Goal: Task Accomplishment & Management: Complete application form

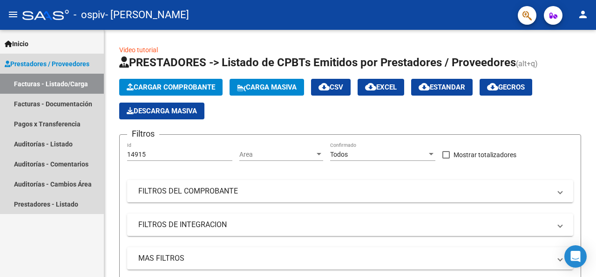
click at [47, 85] on link "Facturas - Listado/Carga" at bounding box center [52, 84] width 104 height 20
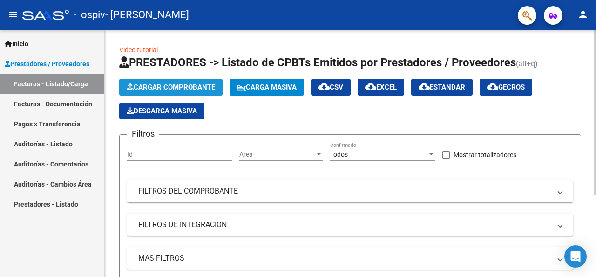
click at [151, 85] on span "Cargar Comprobante" at bounding box center [171, 87] width 88 height 8
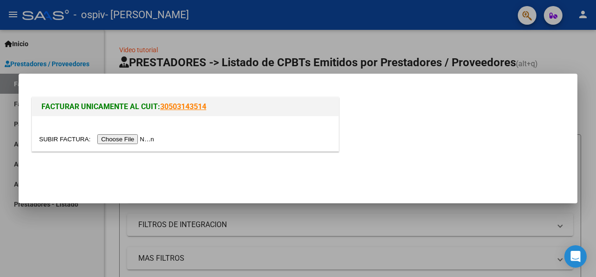
click at [125, 136] on input "file" at bounding box center [98, 139] width 118 height 10
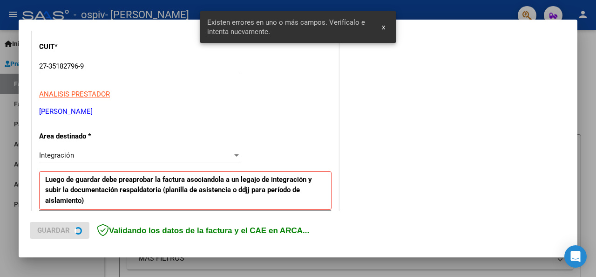
scroll to position [227, 0]
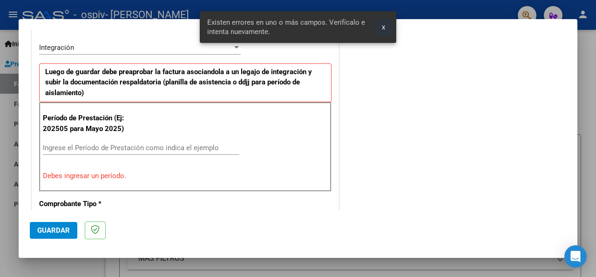
click at [382, 27] on span "x" at bounding box center [383, 27] width 3 height 8
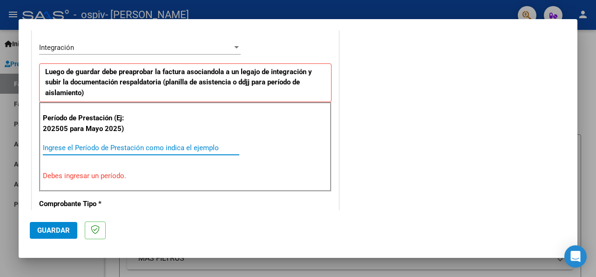
click at [83, 148] on input "Ingrese el Período de Prestación como indica el ejemplo" at bounding box center [141, 147] width 196 height 8
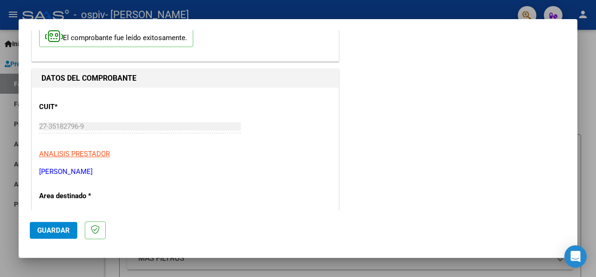
scroll to position [0, 0]
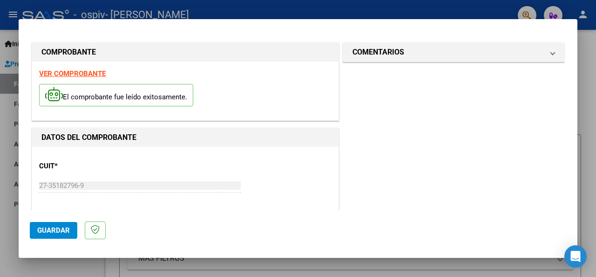
click at [585, 78] on div at bounding box center [298, 138] width 596 height 277
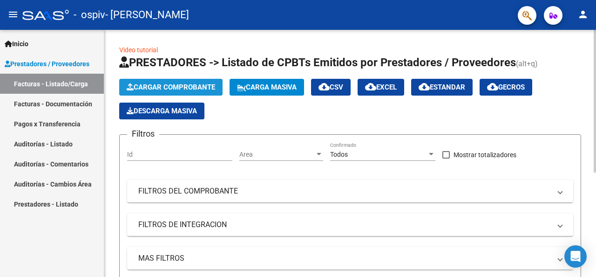
click at [183, 81] on button "Cargar Comprobante" at bounding box center [170, 87] width 103 height 17
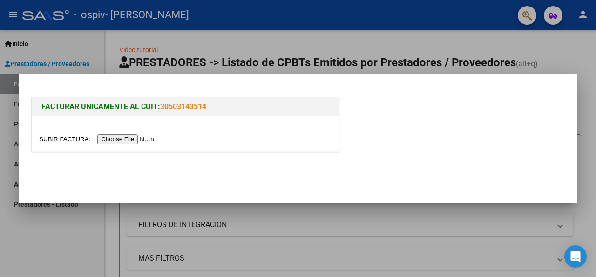
click at [122, 138] on input "file" at bounding box center [98, 139] width 118 height 10
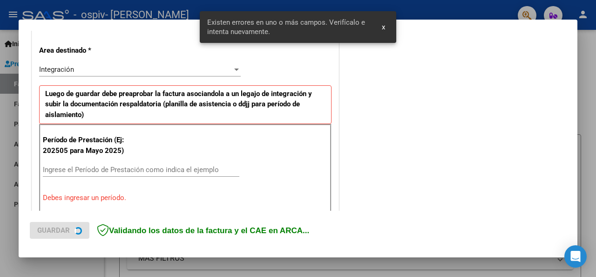
scroll to position [227, 0]
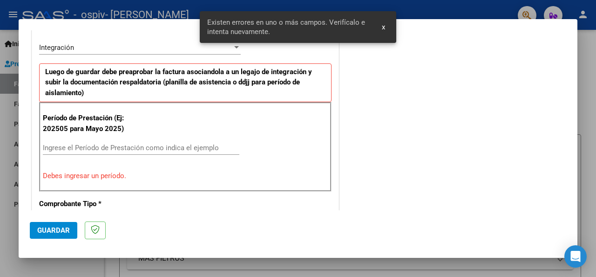
click at [382, 29] on span "x" at bounding box center [383, 27] width 3 height 8
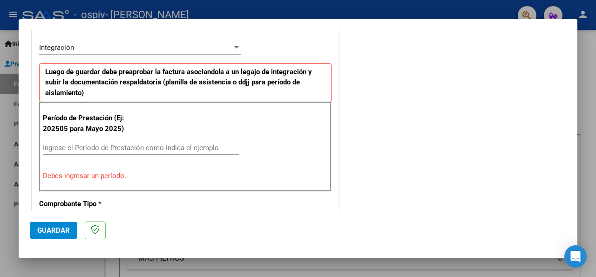
scroll to position [87, 0]
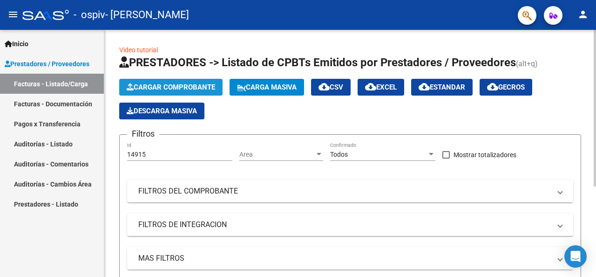
click at [174, 87] on span "Cargar Comprobante" at bounding box center [171, 87] width 88 height 8
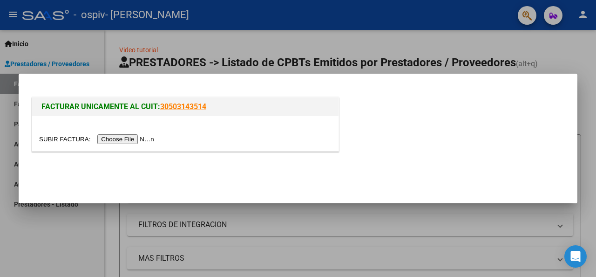
click at [129, 137] on input "file" at bounding box center [98, 139] width 118 height 10
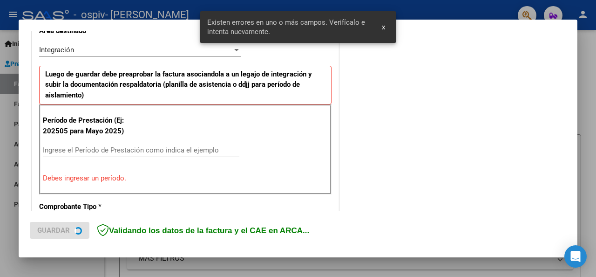
scroll to position [227, 0]
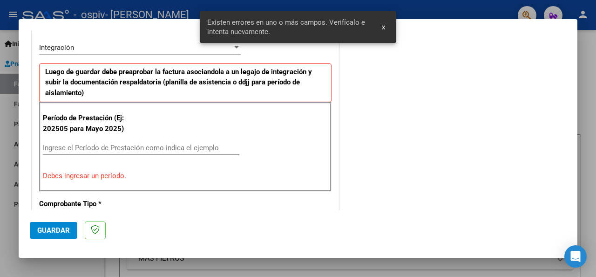
click at [383, 23] on span "x" at bounding box center [383, 27] width 3 height 8
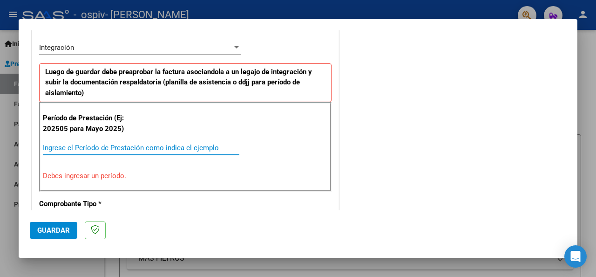
click at [108, 145] on input "Ingrese el Período de Prestación como indica el ejemplo" at bounding box center [141, 147] width 196 height 8
click at [121, 182] on div "Período de Prestación (Ej: 202505 para [DATE]) Ingrese el Período de Prestación…" at bounding box center [185, 146] width 292 height 89
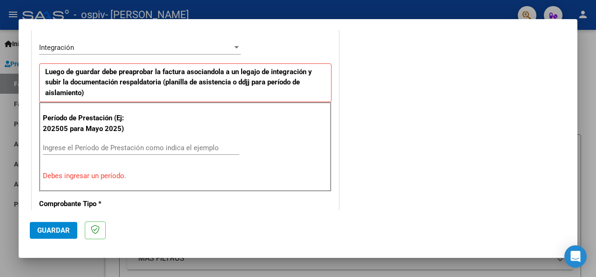
click at [106, 177] on p "Debes ingresar un período." at bounding box center [185, 175] width 285 height 11
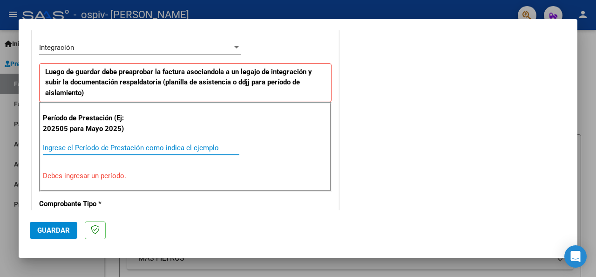
click at [100, 145] on input "Ingrese el Período de Prestación como indica el ejemplo" at bounding box center [141, 147] width 196 height 8
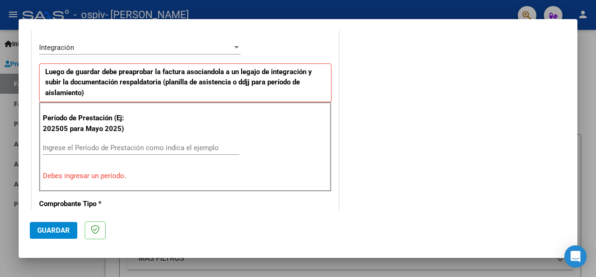
click at [386, 77] on div "COMENTARIOS Comentarios del Prestador / Gerenciador:" at bounding box center [453, 241] width 225 height 854
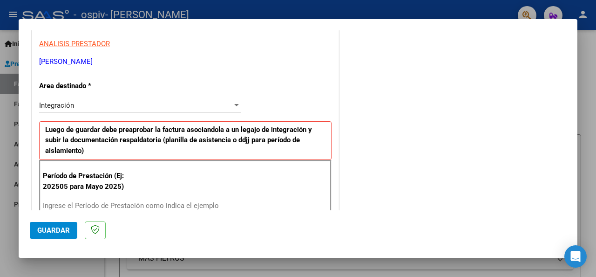
scroll to position [186, 0]
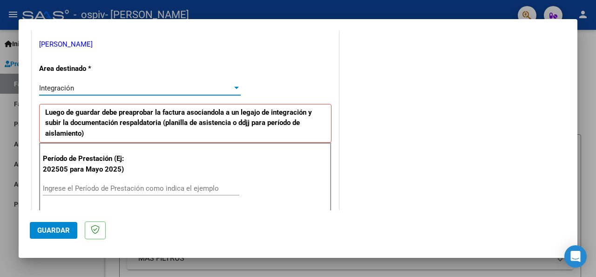
click at [99, 88] on div "Integración" at bounding box center [135, 88] width 193 height 8
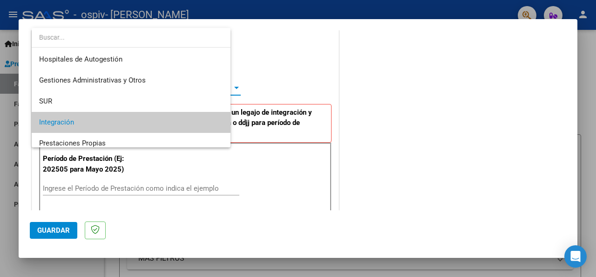
scroll to position [34, 0]
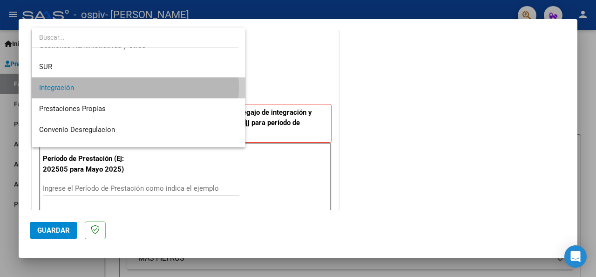
click at [99, 88] on span "Integración" at bounding box center [138, 87] width 199 height 21
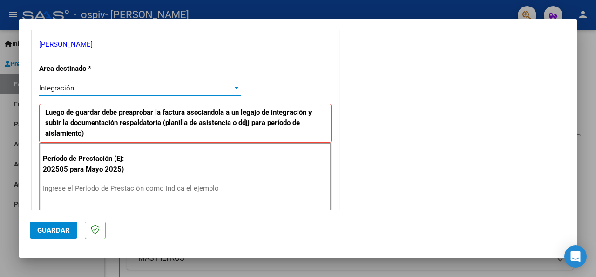
scroll to position [233, 0]
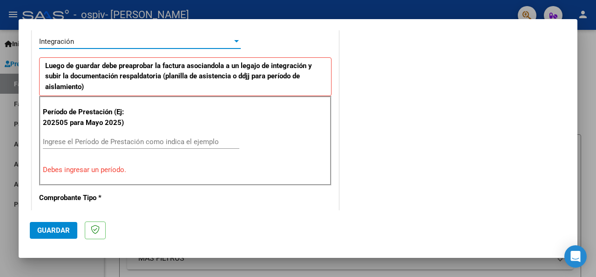
click at [152, 144] on input "Ingrese el Período de Prestación como indica el ejemplo" at bounding box center [141, 141] width 196 height 8
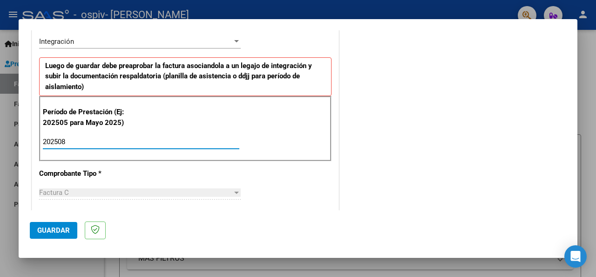
type input "202508"
click at [54, 230] on span "Guardar" at bounding box center [53, 230] width 33 height 8
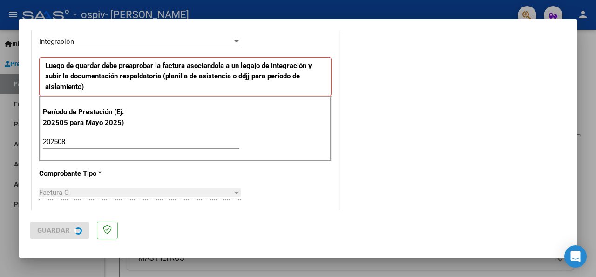
scroll to position [0, 0]
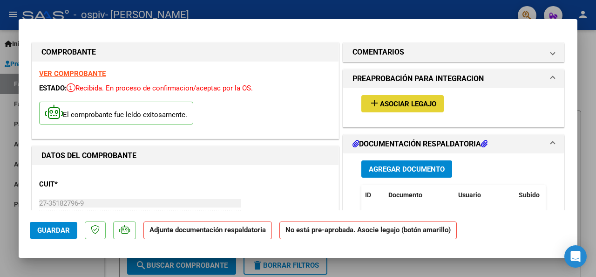
click at [402, 100] on span "Asociar Legajo" at bounding box center [408, 104] width 56 height 8
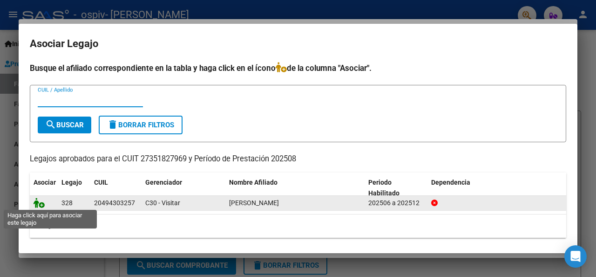
click at [43, 199] on icon at bounding box center [39, 202] width 11 height 10
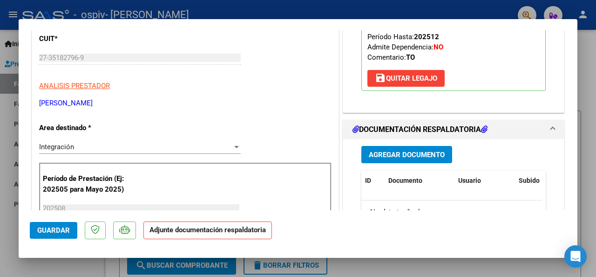
scroll to position [186, 0]
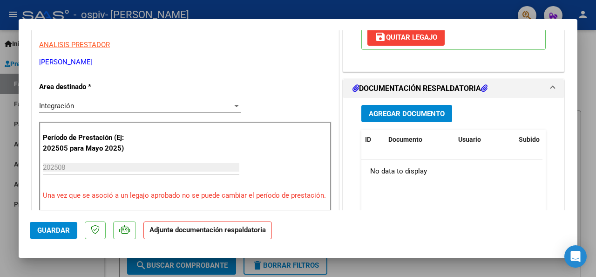
click at [400, 114] on span "Agregar Documento" at bounding box center [407, 113] width 76 height 8
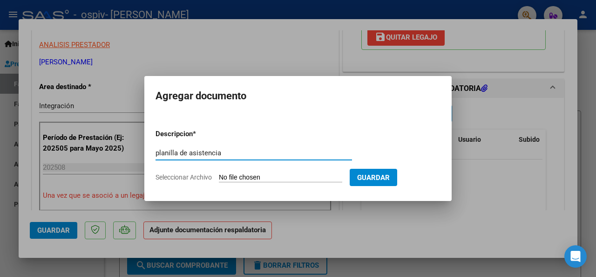
type input "planilla de asistencia"
click at [167, 175] on span "Seleccionar Archivo" at bounding box center [184, 176] width 56 height 7
click at [219, 175] on input "Seleccionar Archivo" at bounding box center [280, 177] width 123 height 9
click at [204, 175] on span "Seleccionar Archivo" at bounding box center [184, 176] width 56 height 7
click at [219, 175] on input "Seleccionar Archivo" at bounding box center [280, 177] width 123 height 9
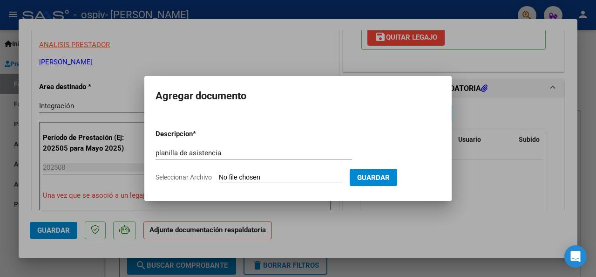
type input "C:\fakepath\PLANILLA DE ASISTENCIA [PERSON_NAME].pdf"
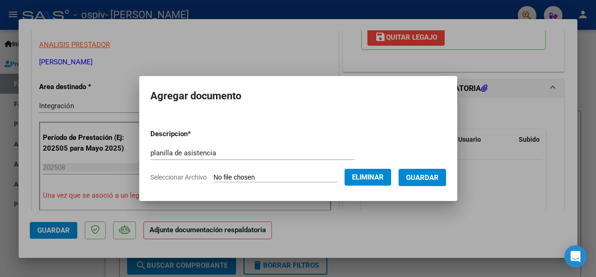
click at [440, 172] on button "Guardar" at bounding box center [422, 177] width 47 height 17
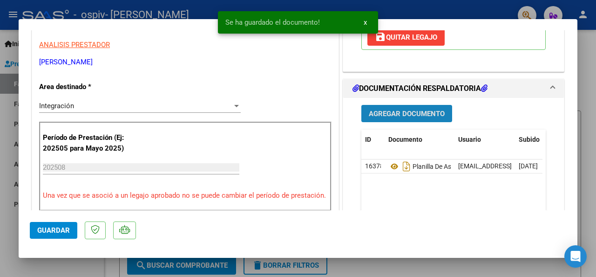
click at [396, 112] on span "Agregar Documento" at bounding box center [407, 113] width 76 height 8
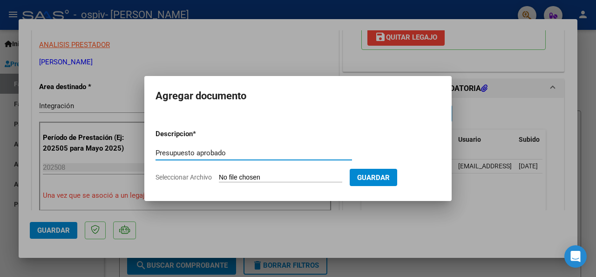
type input "Presupuesto aprobado"
click at [277, 173] on app-file-uploader "Seleccionar Archivo" at bounding box center [253, 177] width 194 height 8
click at [278, 176] on input "Seleccionar Archivo" at bounding box center [280, 177] width 123 height 9
type input "C:\fakepath\[PERSON_NAME] TO 2025 (2).pdf"
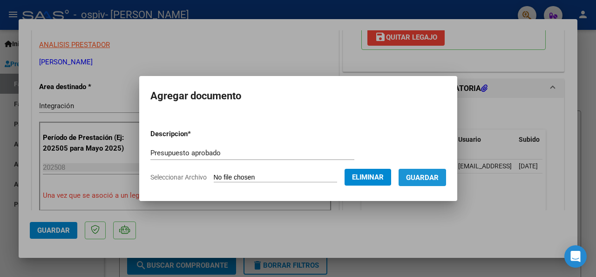
click at [425, 180] on span "Guardar" at bounding box center [422, 177] width 33 height 8
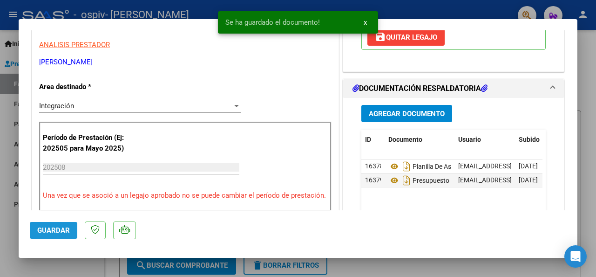
click at [54, 230] on span "Guardar" at bounding box center [53, 230] width 33 height 8
click at [361, 20] on button "x" at bounding box center [365, 22] width 18 height 17
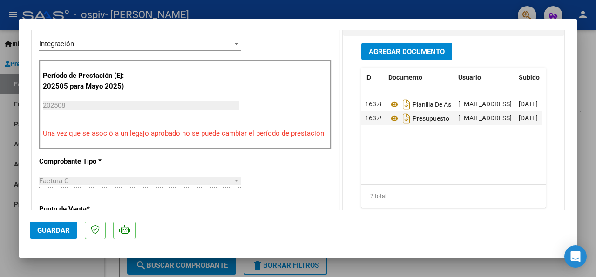
scroll to position [279, 0]
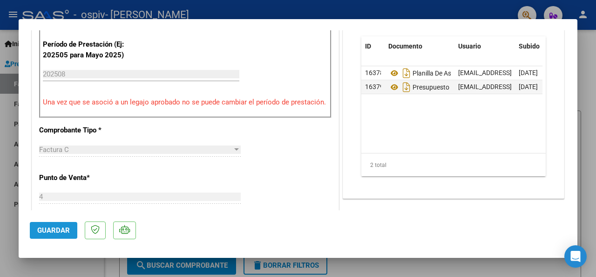
click at [48, 228] on span "Guardar" at bounding box center [53, 230] width 33 height 8
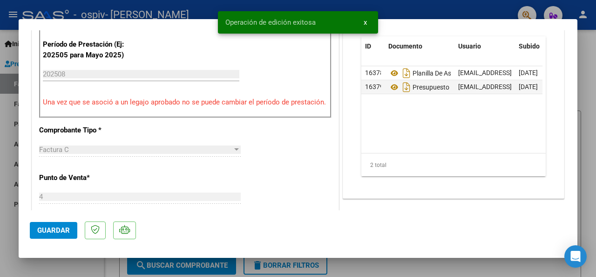
click at [363, 21] on button "x" at bounding box center [365, 22] width 18 height 17
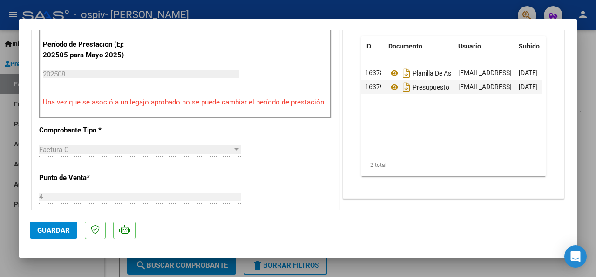
click at [587, 59] on div at bounding box center [298, 138] width 596 height 277
type input "$ 0,00"
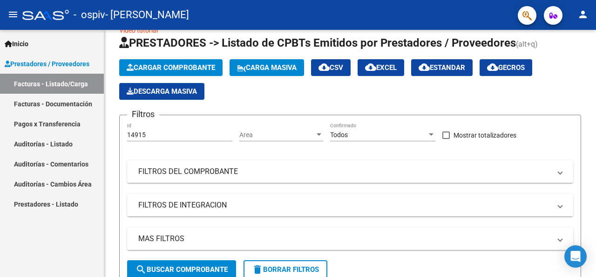
scroll to position [3, 0]
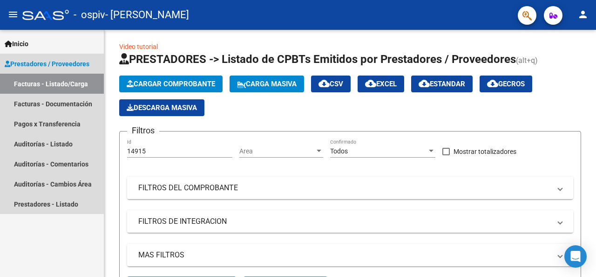
click at [62, 65] on span "Prestadores / Proveedores" at bounding box center [47, 64] width 85 height 10
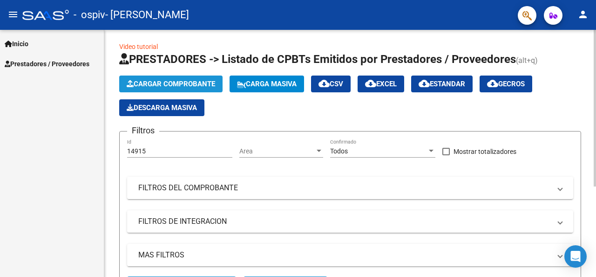
click at [160, 82] on span "Cargar Comprobante" at bounding box center [171, 84] width 88 height 8
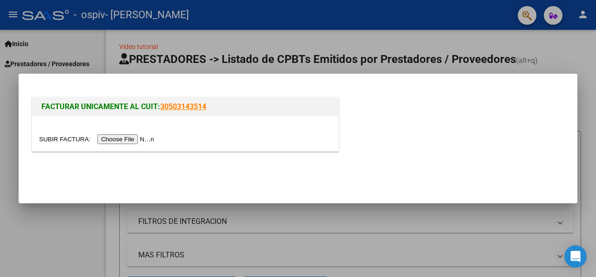
click at [313, 51] on div at bounding box center [298, 138] width 596 height 277
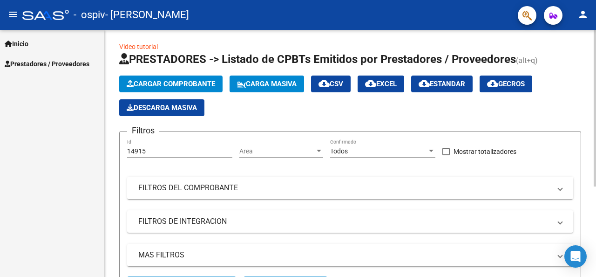
scroll to position [143, 0]
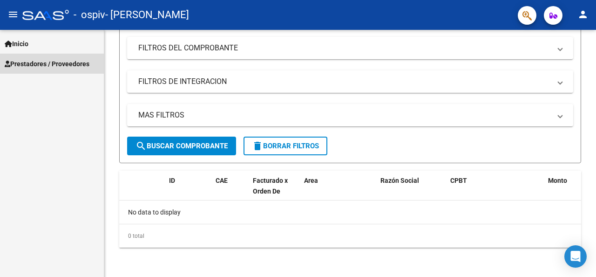
click at [56, 66] on span "Prestadores / Proveedores" at bounding box center [47, 64] width 85 height 10
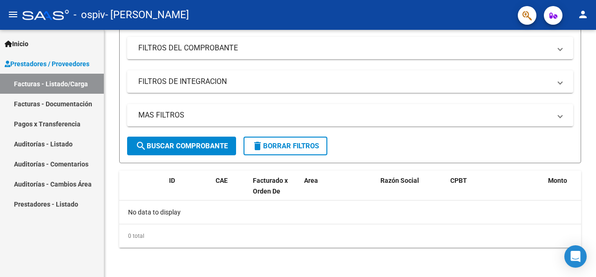
click at [52, 102] on link "Facturas - Documentación" at bounding box center [52, 104] width 104 height 20
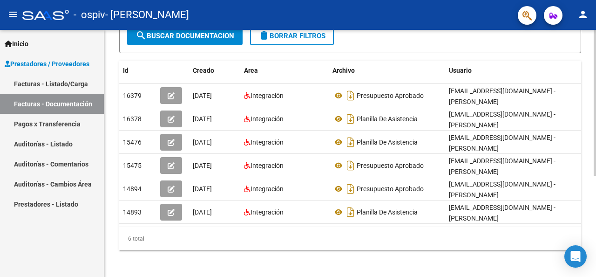
scroll to position [171, 0]
